Goal: Task Accomplishment & Management: Use online tool/utility

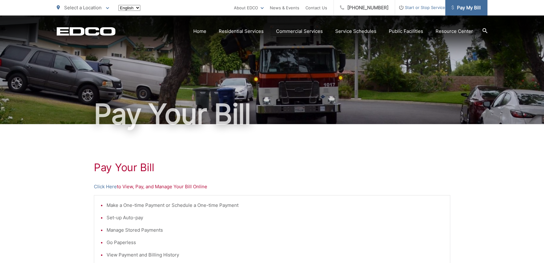
click at [471, 9] on span "Pay My Bill" at bounding box center [465, 7] width 29 height 7
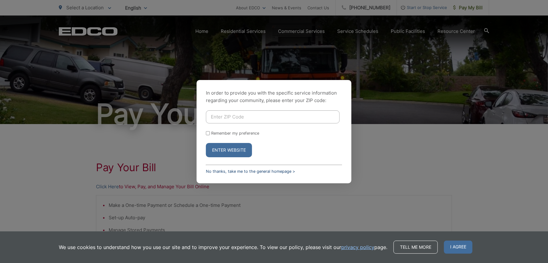
click at [273, 169] on link "No thanks, take me to the general homepage >" at bounding box center [250, 171] width 89 height 5
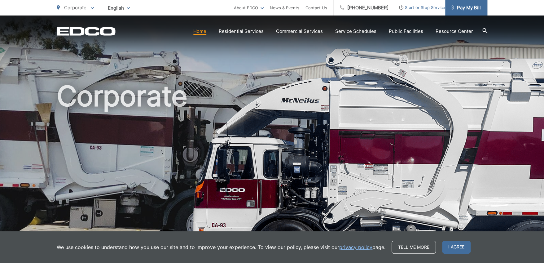
click at [476, 7] on span "Pay My Bill" at bounding box center [465, 7] width 29 height 7
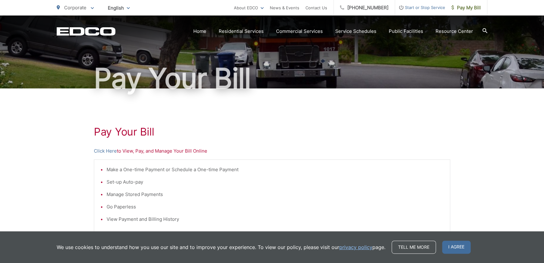
scroll to position [124, 0]
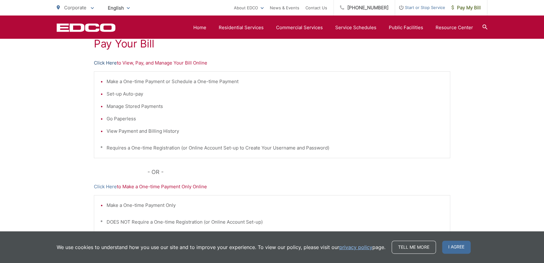
click at [107, 61] on link "Click Here" at bounding box center [105, 62] width 23 height 7
